Goal: Check status

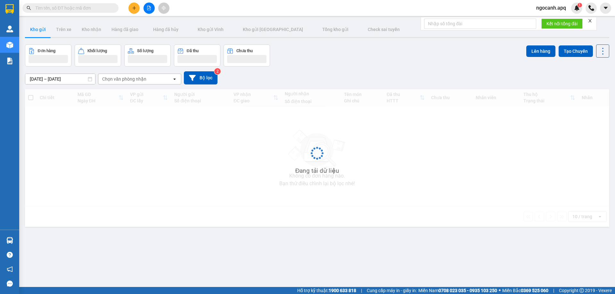
click at [80, 8] on input "text" at bounding box center [73, 7] width 76 height 7
paste input "0337359938"
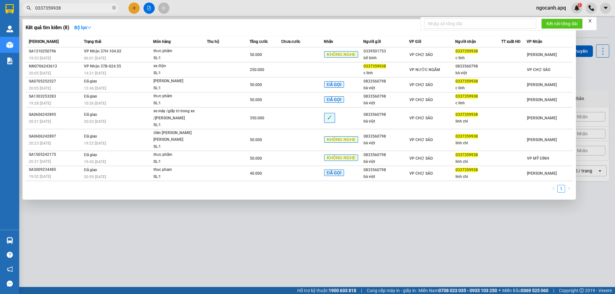
click at [100, 5] on input "0337359938" at bounding box center [73, 7] width 76 height 7
paste input "862249443"
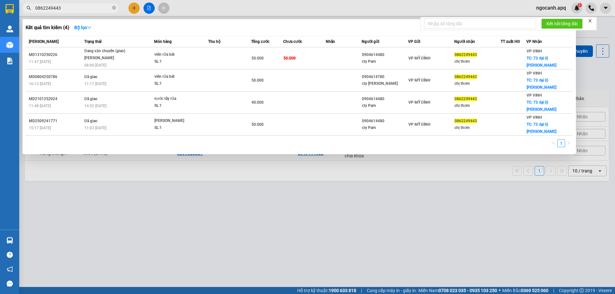
type input "0862249443"
